Goal: Find specific page/section: Find specific page/section

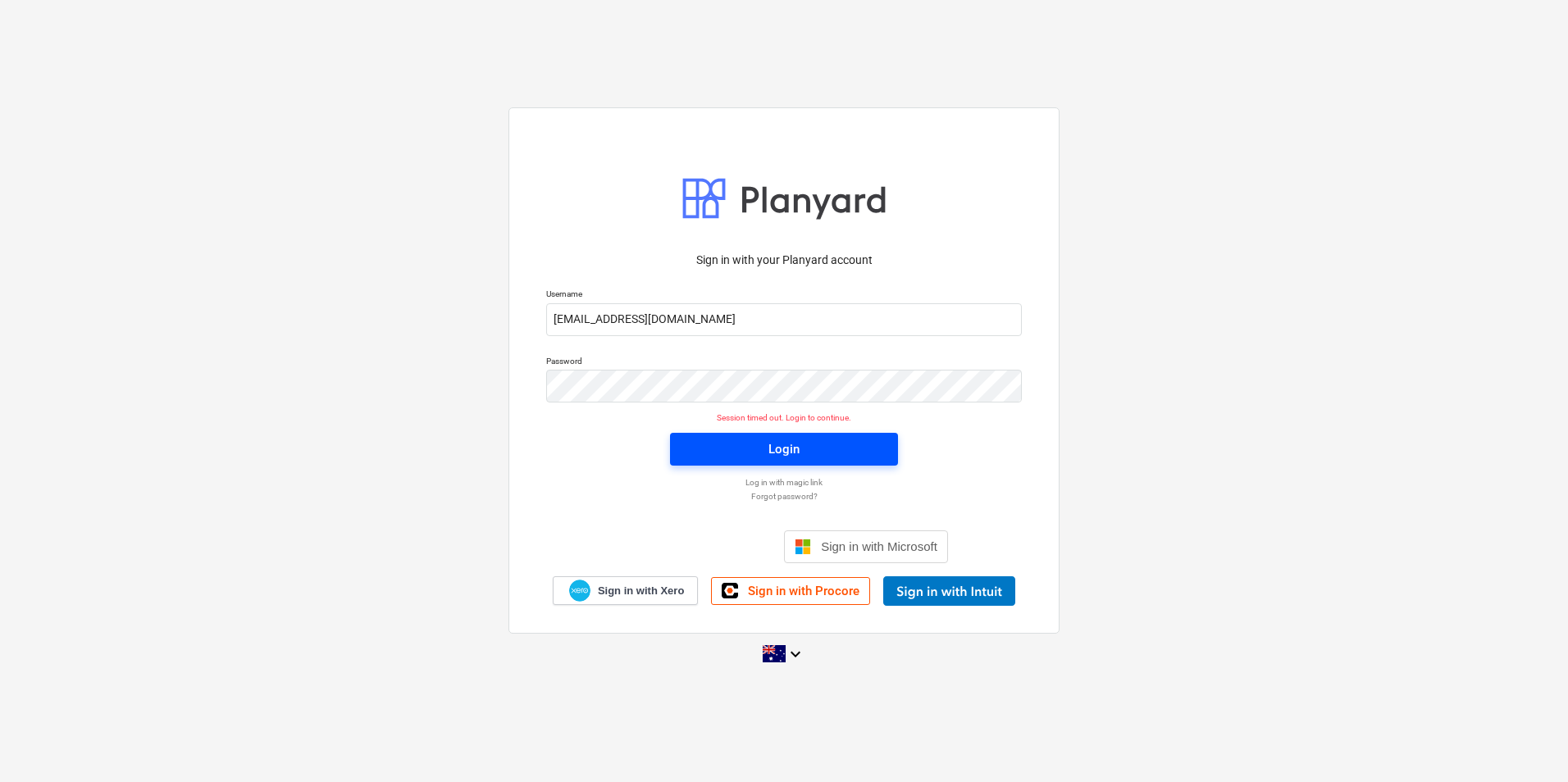
click at [698, 442] on span "Login" at bounding box center [784, 449] width 189 height 21
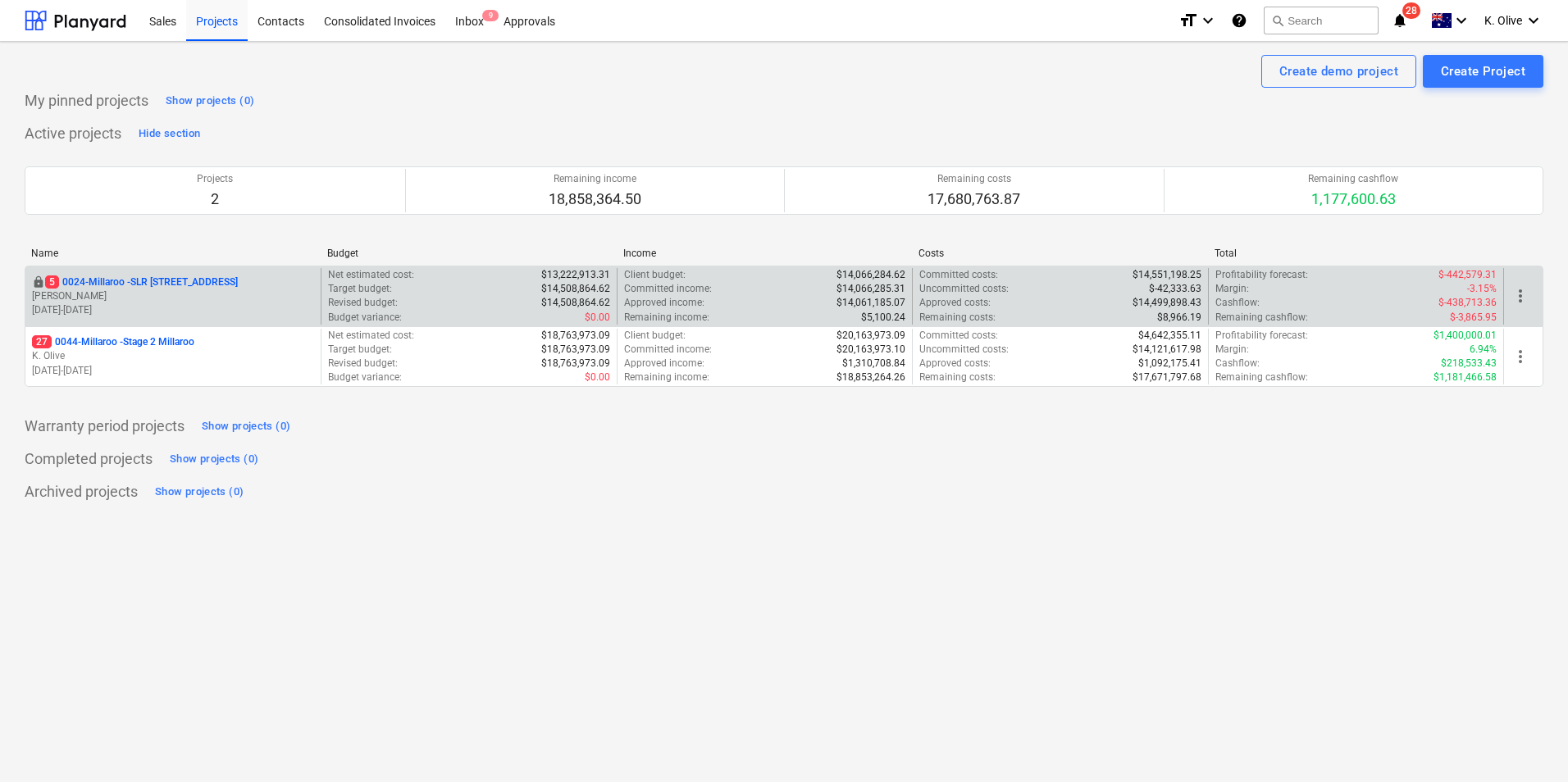
click at [123, 279] on p "5 0024-Millaroo - SLR [STREET_ADDRESS]" at bounding box center [141, 283] width 192 height 14
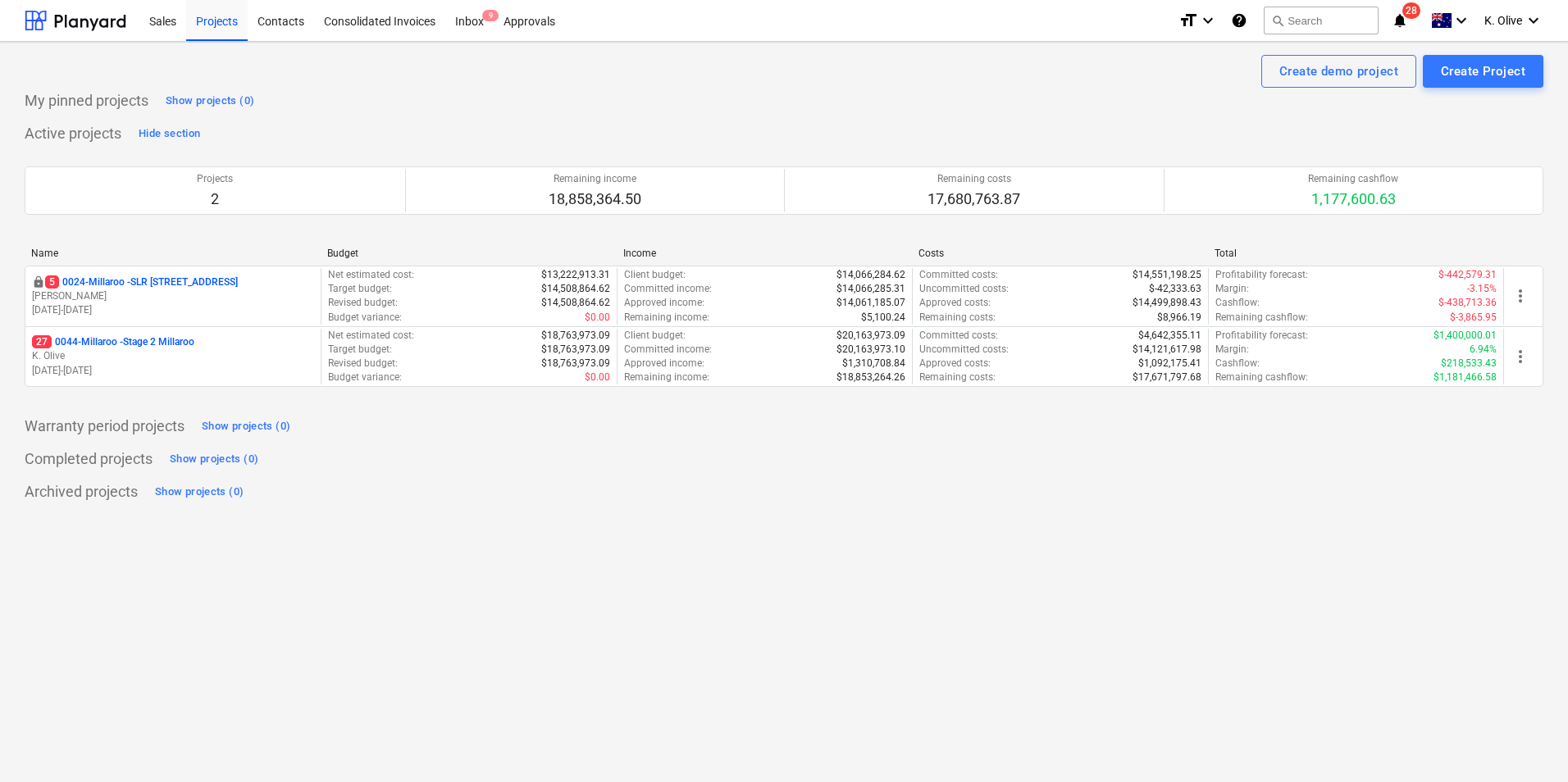
click at [1197, 459] on div "Completed projects Show projects (0)" at bounding box center [783, 459] width 1519 height 26
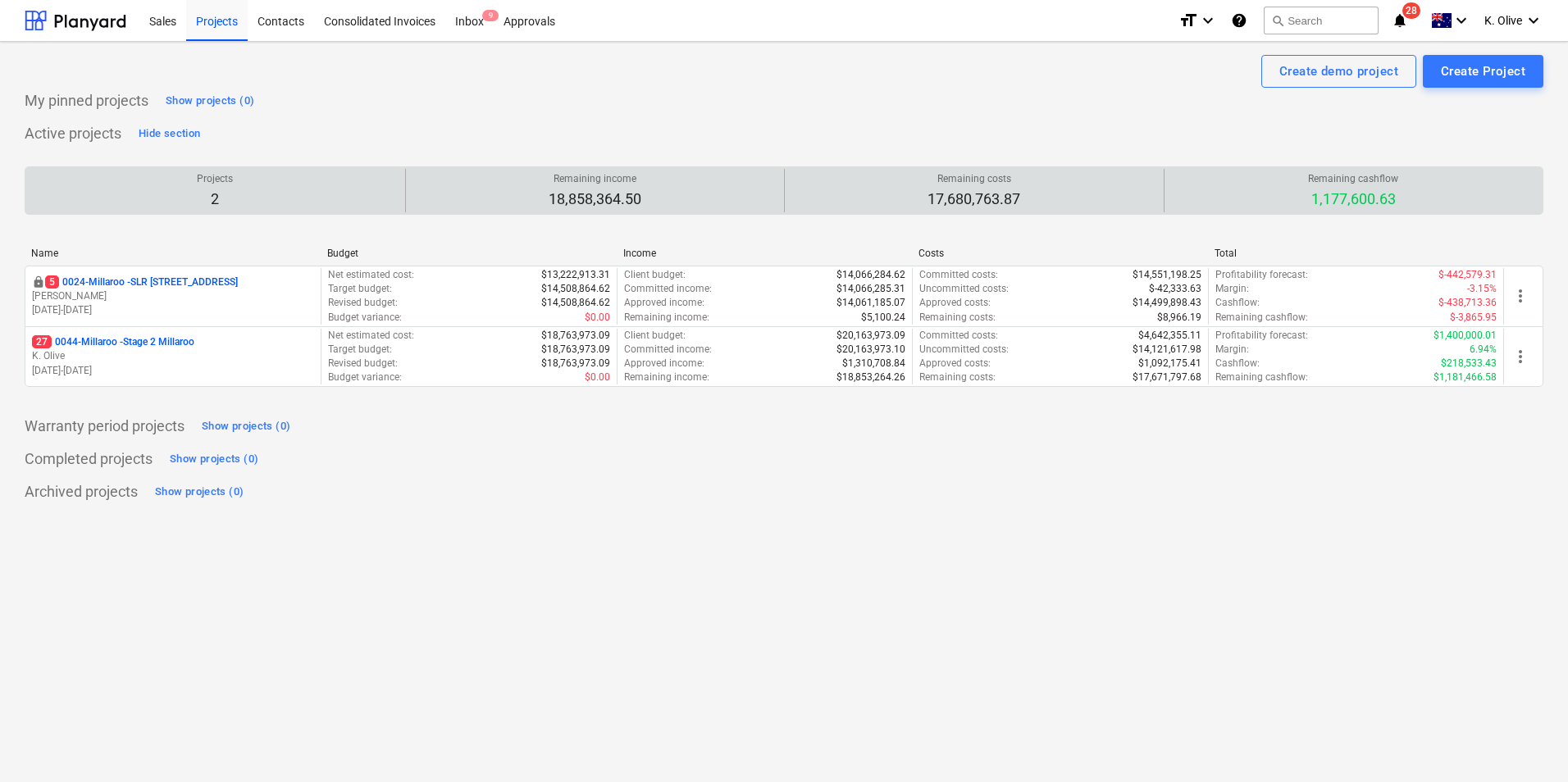
drag, startPoint x: 1315, startPoint y: 200, endPoint x: 1309, endPoint y: 212, distance: 13.4
click at [1309, 212] on div "Remaining cashflow 1,177,600.63" at bounding box center [1354, 191] width 366 height 44
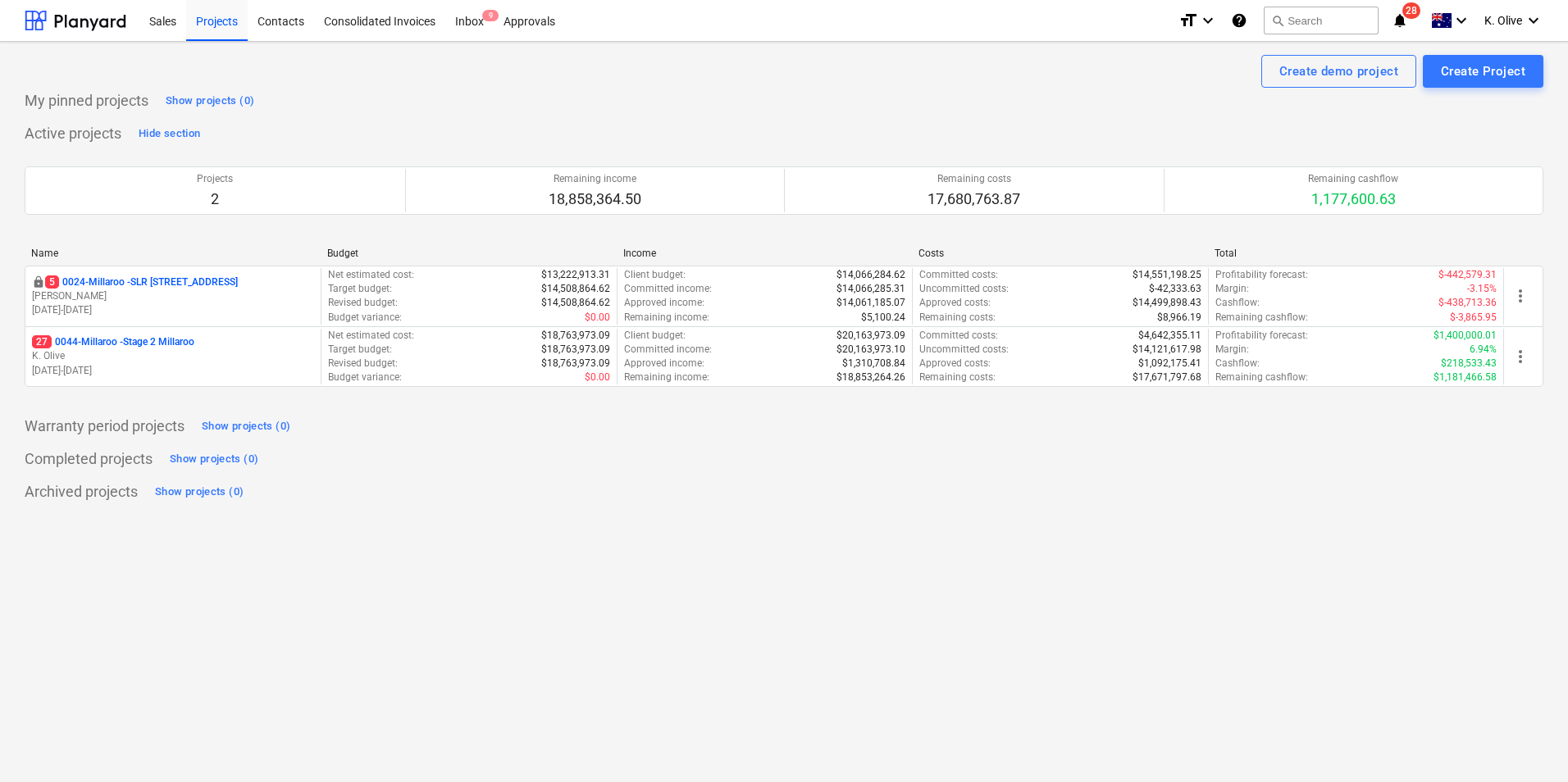
click at [1147, 499] on div "Archived projects Show projects (0)" at bounding box center [783, 491] width 1519 height 26
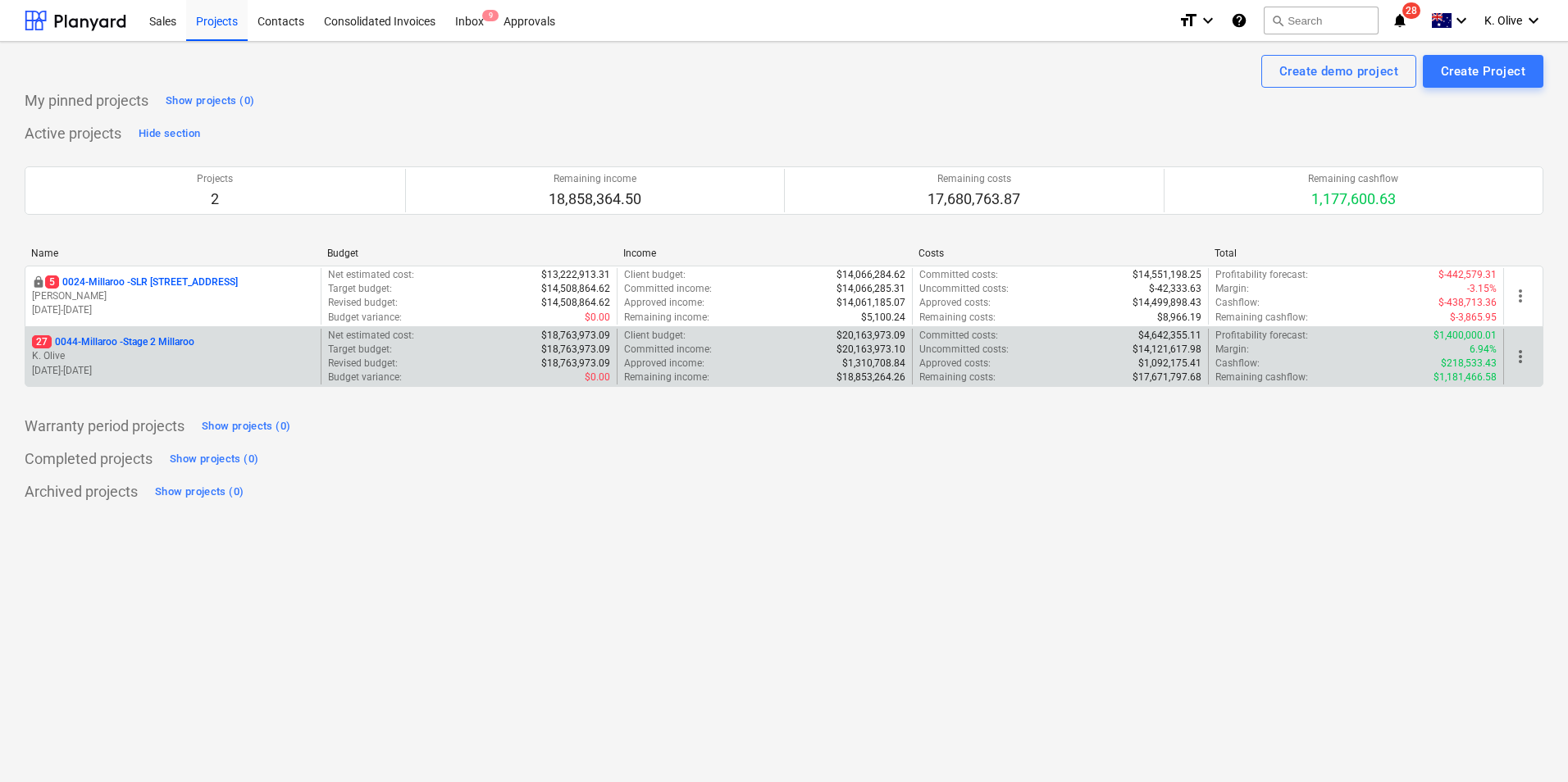
click at [130, 337] on p "27 0044-Millaroo - Stage 2 Millaroo" at bounding box center [113, 343] width 162 height 14
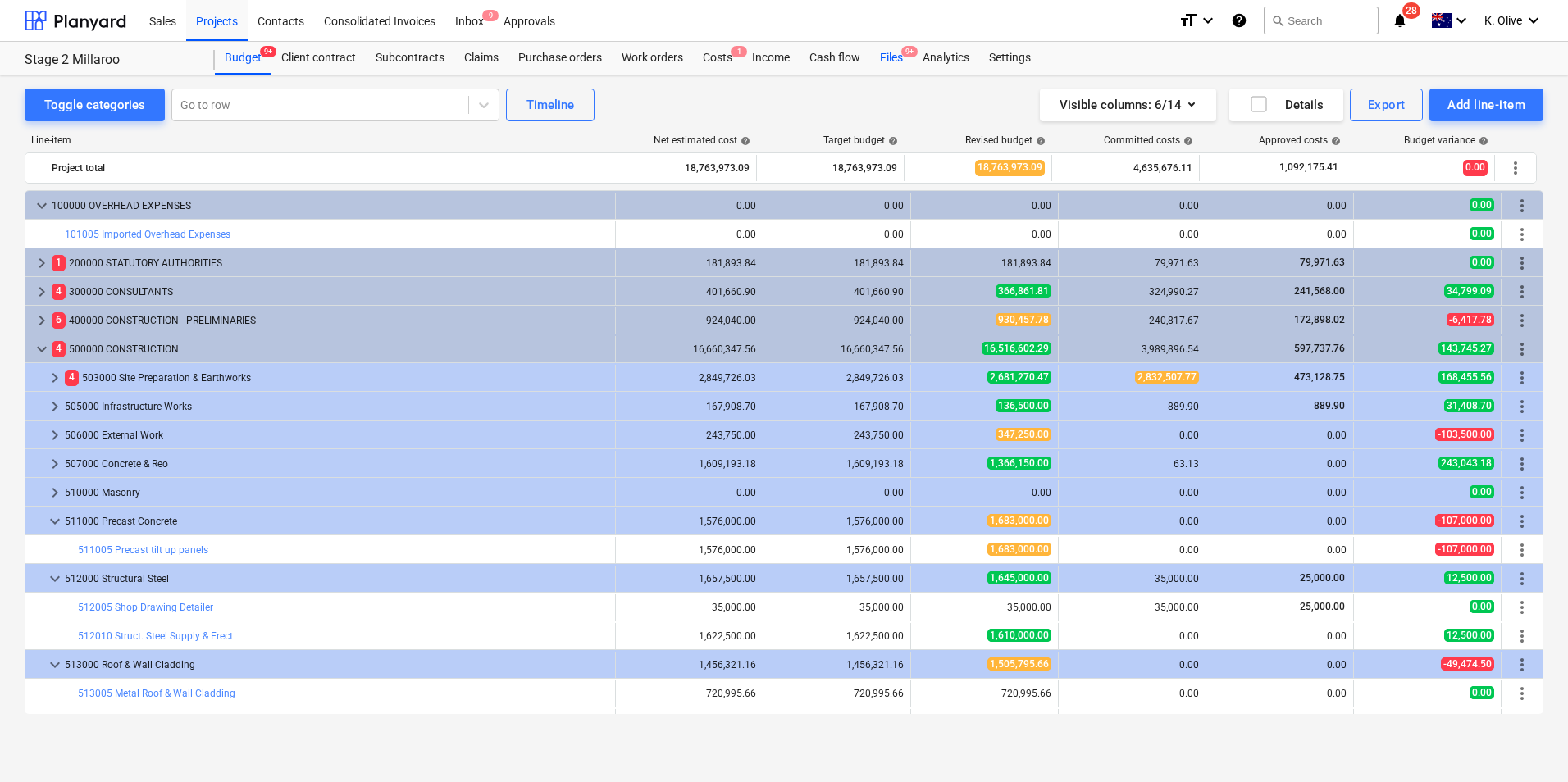
click at [889, 59] on div "Files 9+" at bounding box center [891, 58] width 43 height 33
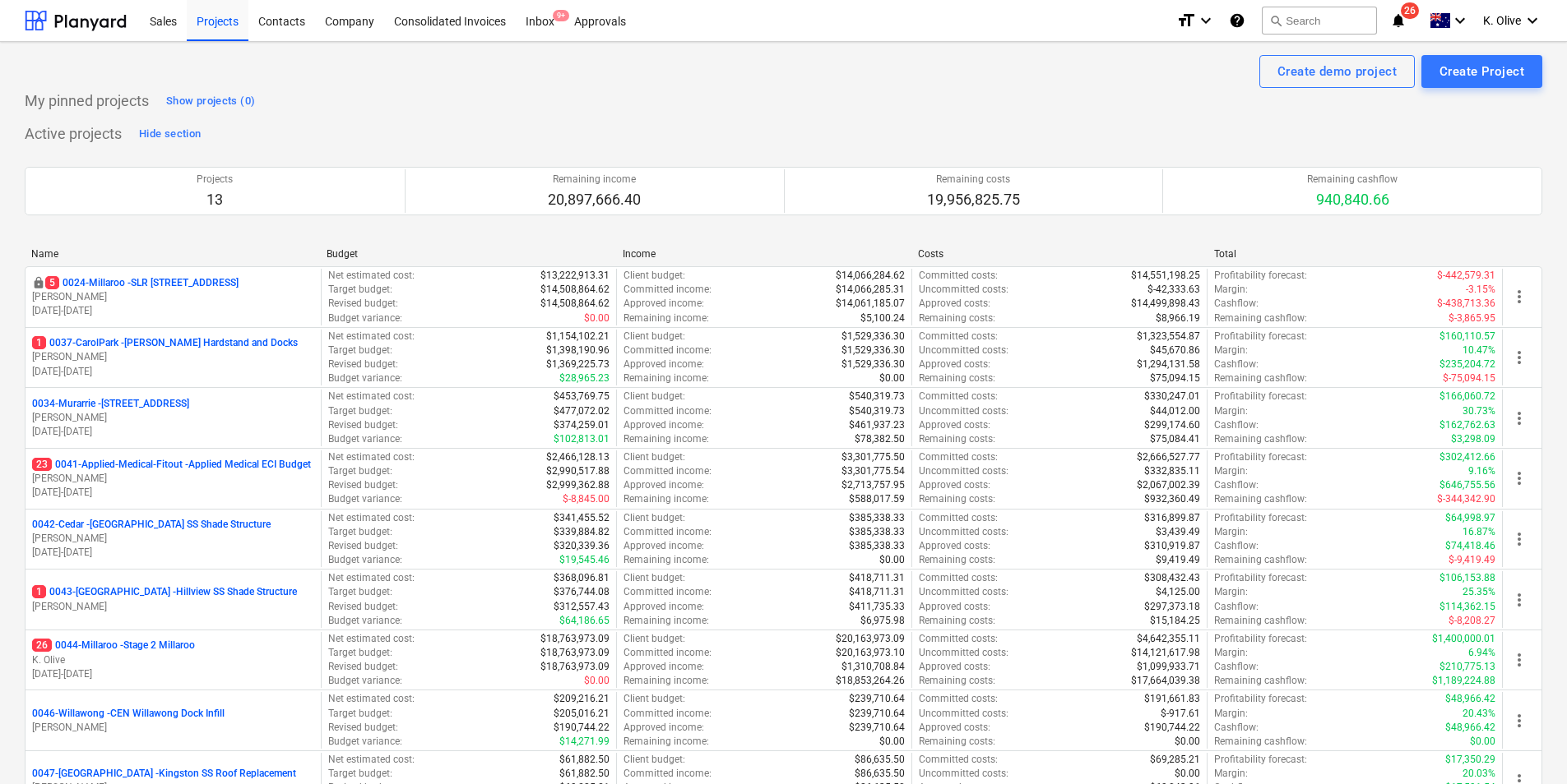
click at [1046, 123] on div "Active projects Hide section Projects 13 Remaining income 20,897,666.40 Remaini…" at bounding box center [783, 597] width 1518 height 953
